Goal: Download file/media

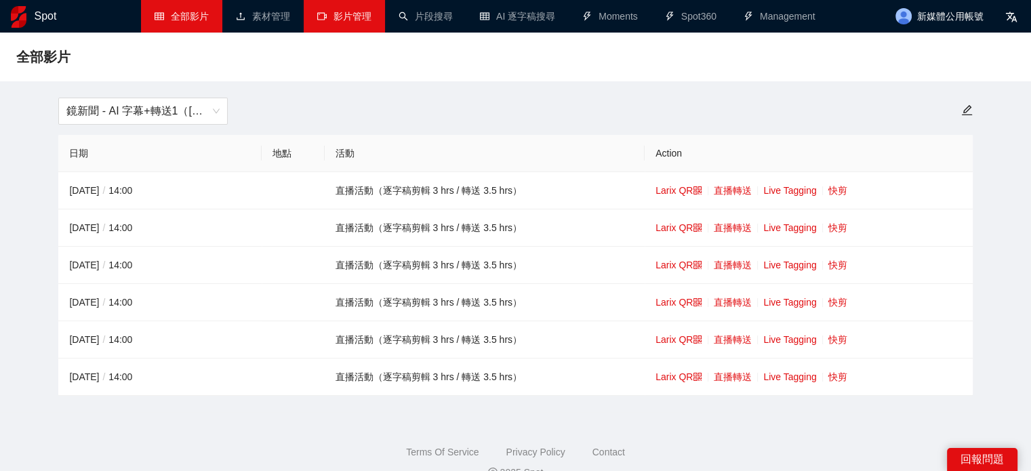
click at [367, 21] on link "影片管理" at bounding box center [344, 16] width 54 height 11
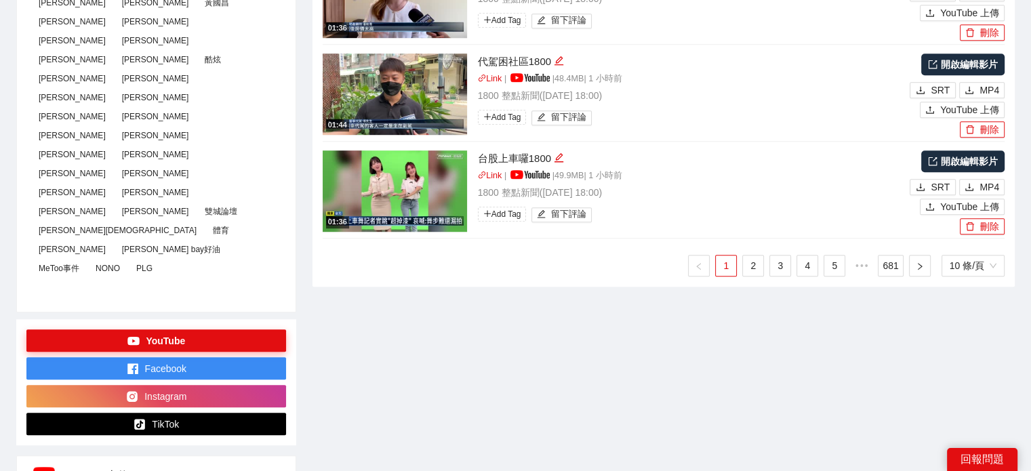
scroll to position [814, 0]
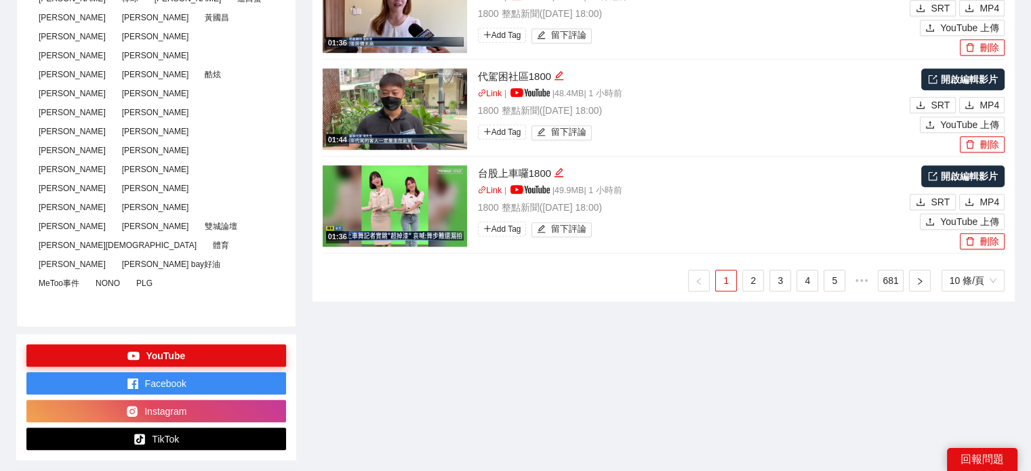
click at [741, 280] on ul "1 2 3 4 5 ••• 681 10 條/頁" at bounding box center [664, 281] width 682 height 22
click at [757, 275] on link "2" at bounding box center [753, 280] width 20 height 20
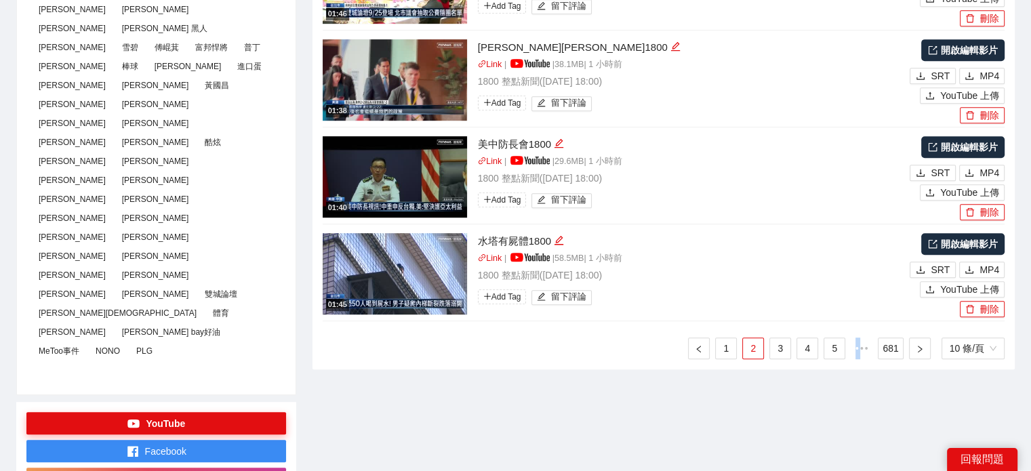
scroll to position [678, 0]
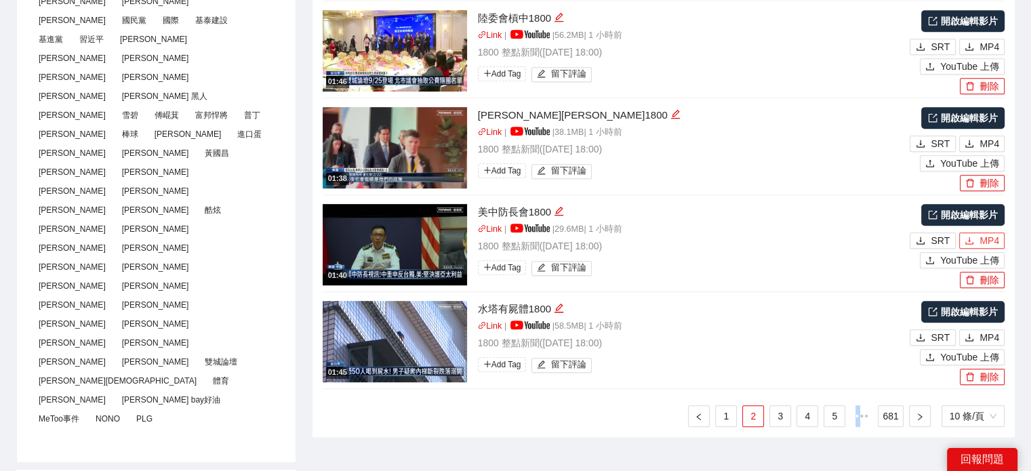
click at [990, 239] on span "MP4" at bounding box center [990, 240] width 20 height 15
click at [987, 143] on span "MP4" at bounding box center [990, 143] width 20 height 15
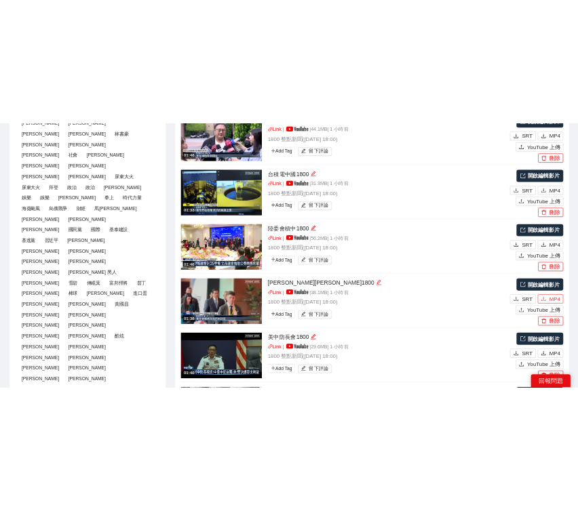
scroll to position [475, 0]
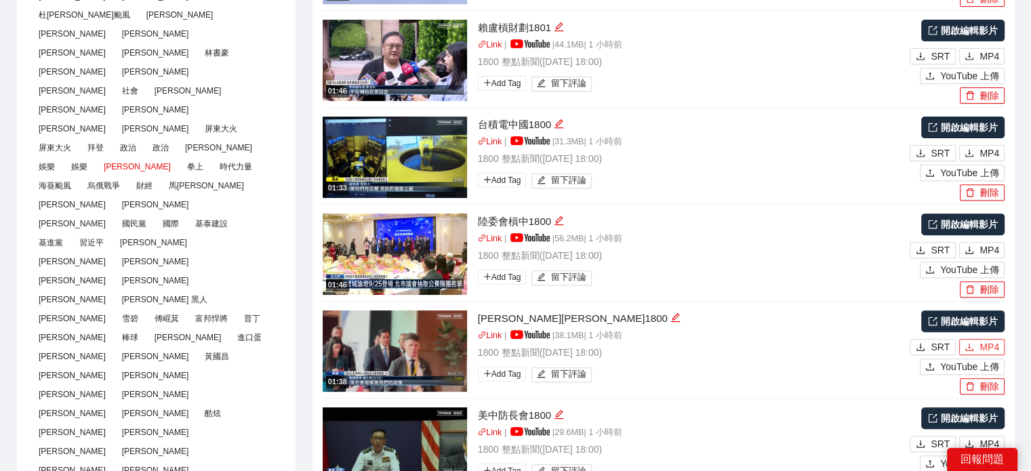
type textarea "**********"
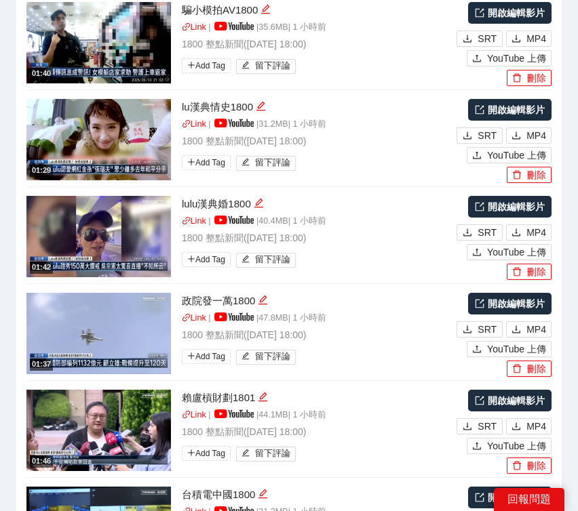
scroll to position [2034, 0]
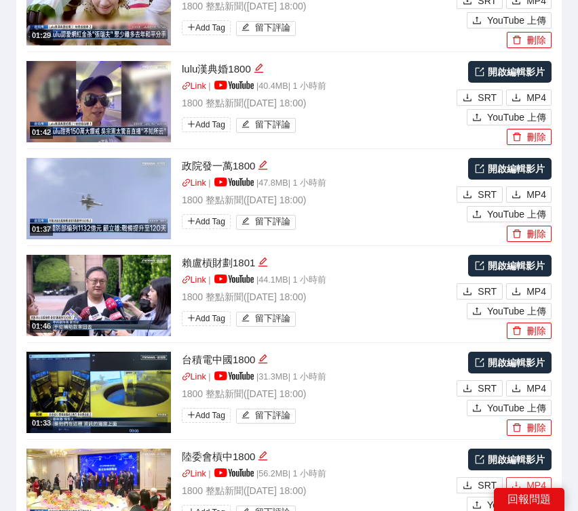
click at [532, 470] on span "MP4" at bounding box center [536, 485] width 20 height 15
click at [540, 381] on span "MP4" at bounding box center [536, 388] width 20 height 15
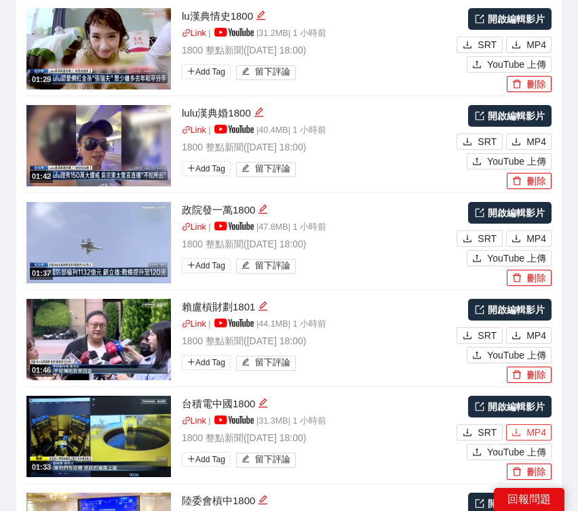
scroll to position [1966, 0]
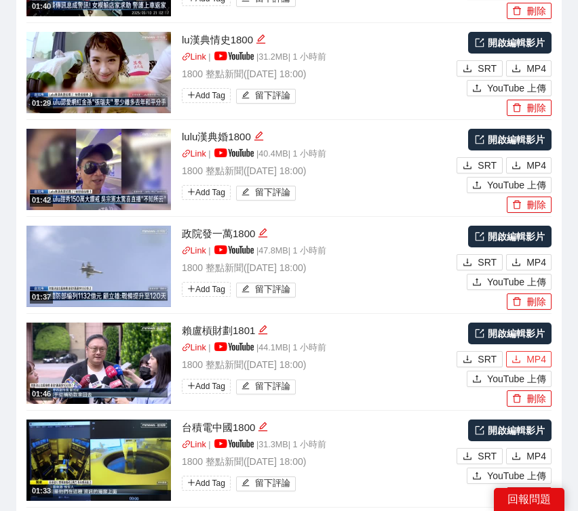
click at [533, 352] on span "MP4" at bounding box center [536, 359] width 20 height 15
click at [534, 255] on span "MP4" at bounding box center [536, 262] width 20 height 15
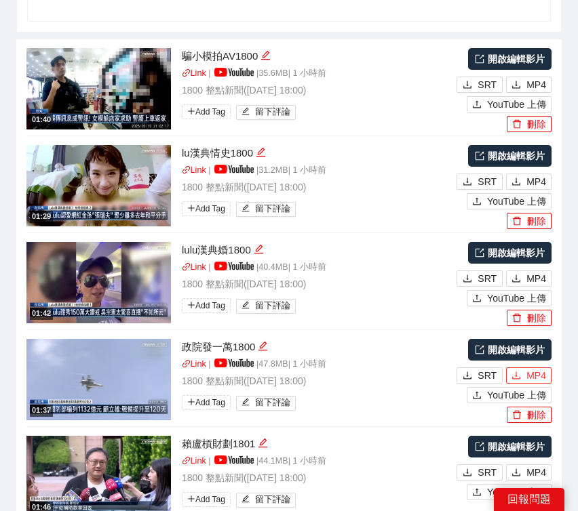
scroll to position [1830, 0]
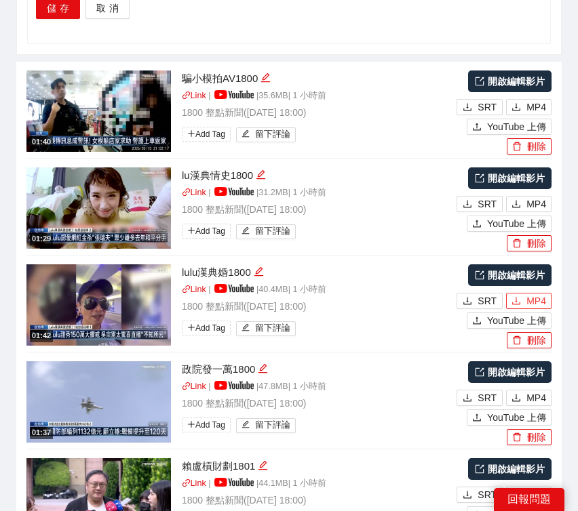
click at [542, 294] on span "MP4" at bounding box center [536, 301] width 20 height 15
click at [535, 197] on span "MP4" at bounding box center [536, 204] width 20 height 15
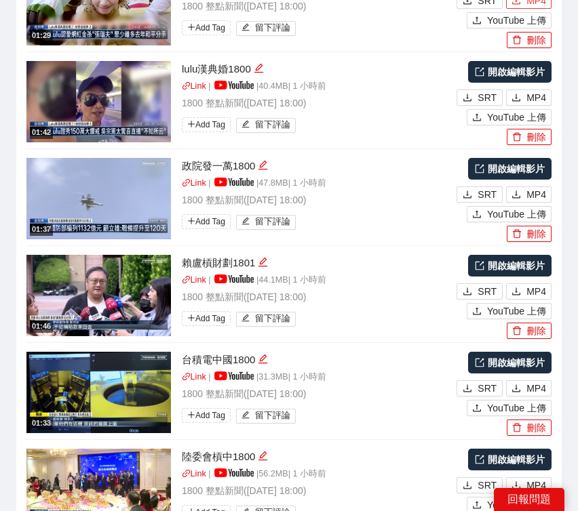
scroll to position [2371, 0]
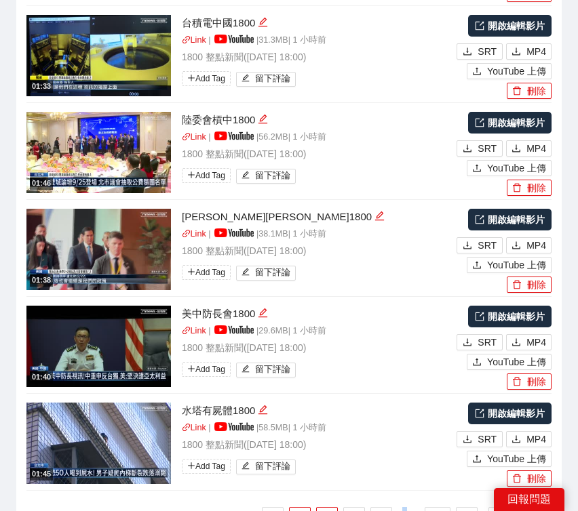
click at [303, 470] on link "1" at bounding box center [299, 518] width 20 height 20
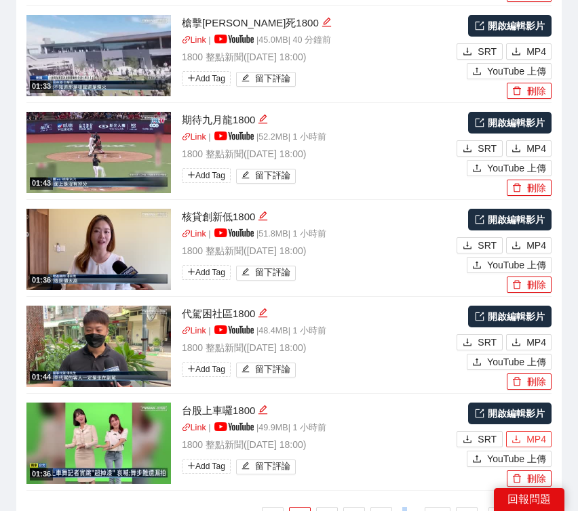
click at [525, 431] on button "MP4" at bounding box center [528, 439] width 45 height 16
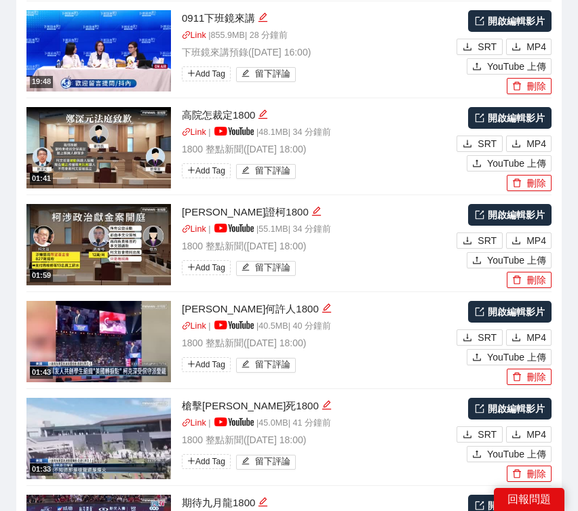
scroll to position [1964, 0]
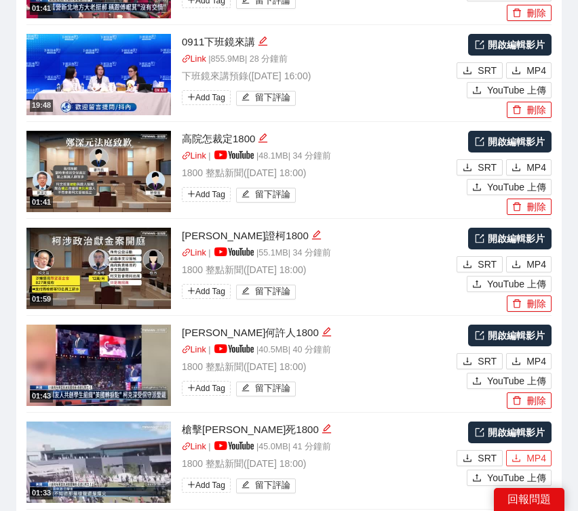
click at [523, 450] on button "MP4" at bounding box center [528, 458] width 45 height 16
